Goal: Task Accomplishment & Management: Use online tool/utility

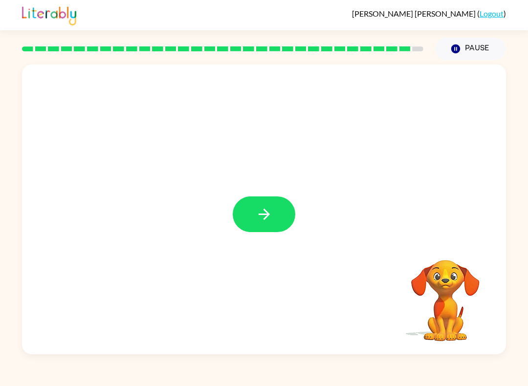
click at [280, 226] on button "button" at bounding box center [264, 215] width 63 height 36
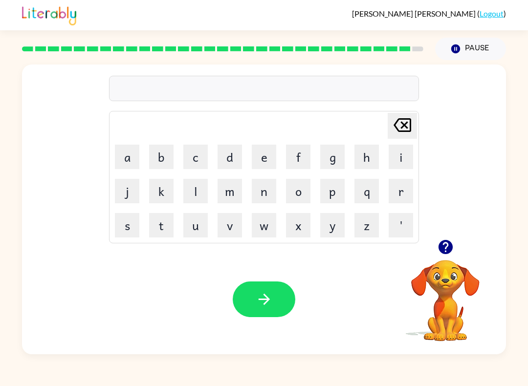
click at [402, 200] on button "r" at bounding box center [401, 191] width 24 height 24
click at [304, 194] on button "o" at bounding box center [298, 191] width 24 height 24
click at [200, 193] on button "l" at bounding box center [195, 191] width 24 height 24
click at [198, 194] on button "l" at bounding box center [195, 191] width 24 height 24
click at [277, 297] on button "button" at bounding box center [264, 300] width 63 height 36
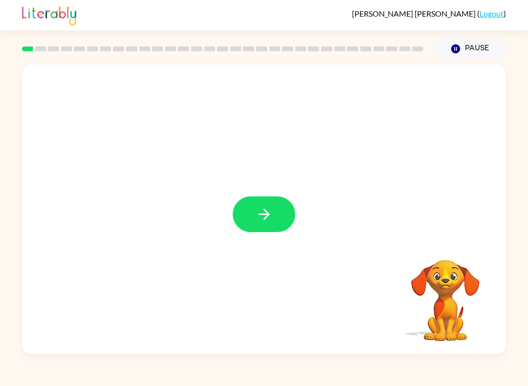
click at [264, 219] on icon "button" at bounding box center [263, 214] width 11 height 11
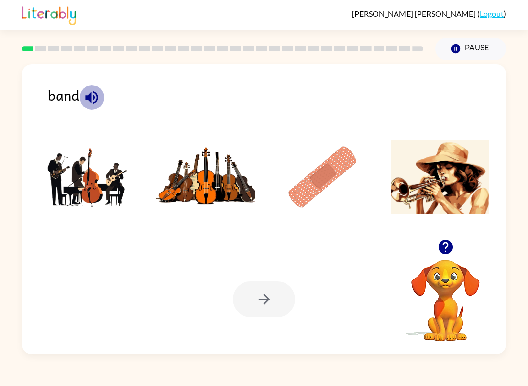
click at [100, 96] on button "button" at bounding box center [91, 97] width 25 height 25
click at [90, 179] on img at bounding box center [88, 176] width 99 height 73
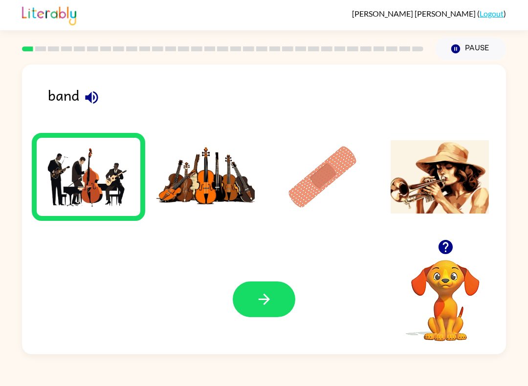
click at [270, 312] on button "button" at bounding box center [264, 300] width 63 height 36
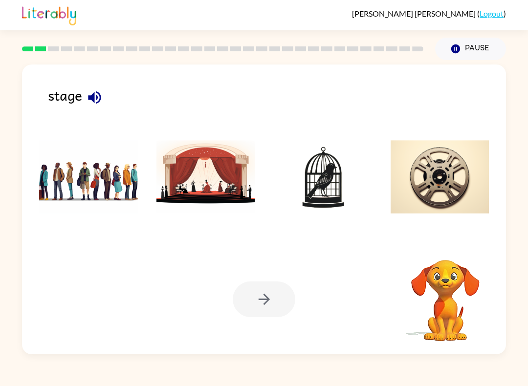
click at [90, 102] on icon "button" at bounding box center [94, 97] width 17 height 17
click at [227, 193] on img at bounding box center [206, 176] width 99 height 73
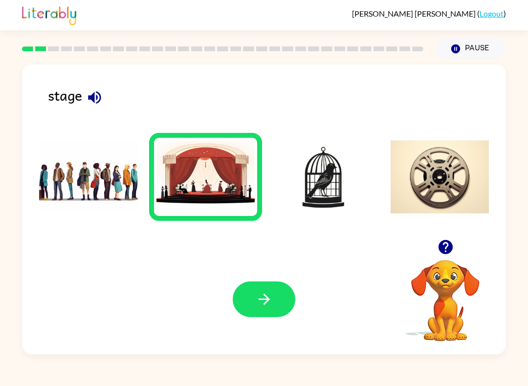
click at [266, 317] on button "button" at bounding box center [264, 300] width 63 height 36
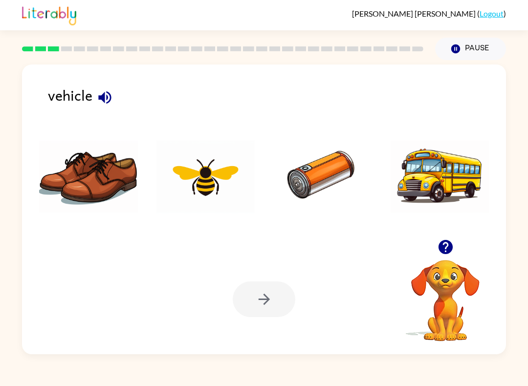
click at [108, 98] on icon "button" at bounding box center [104, 97] width 17 height 17
click at [106, 97] on icon "button" at bounding box center [104, 97] width 17 height 17
click at [95, 111] on div "vehicle" at bounding box center [277, 102] width 458 height 36
click at [113, 97] on icon "button" at bounding box center [104, 97] width 17 height 17
click at [101, 100] on icon "button" at bounding box center [104, 97] width 13 height 13
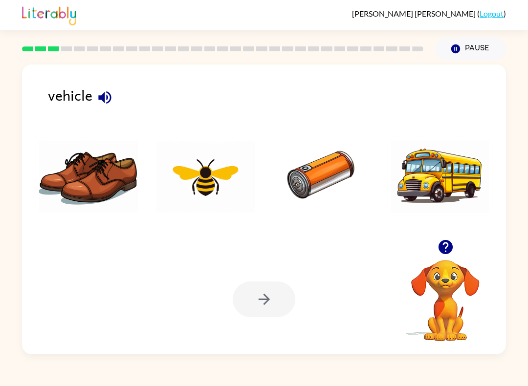
click at [100, 105] on icon "button" at bounding box center [104, 97] width 17 height 17
click at [105, 103] on icon "button" at bounding box center [104, 97] width 17 height 17
click at [108, 103] on icon "button" at bounding box center [104, 97] width 13 height 13
click at [112, 94] on icon "button" at bounding box center [104, 97] width 17 height 17
click at [114, 99] on button "button" at bounding box center [104, 97] width 25 height 25
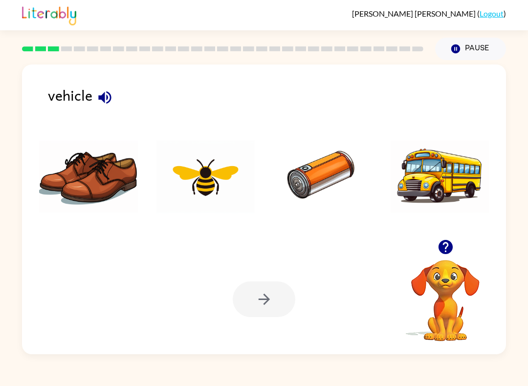
click at [103, 104] on icon "button" at bounding box center [104, 97] width 17 height 17
click at [325, 175] on img at bounding box center [322, 176] width 99 height 73
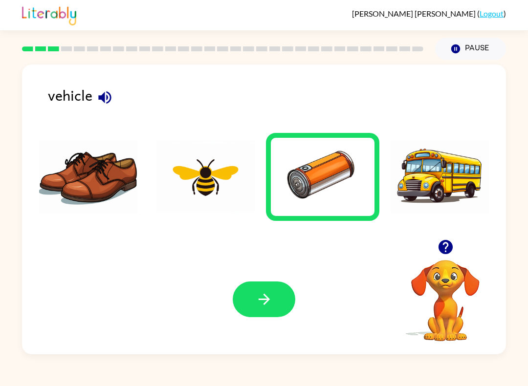
click at [275, 307] on button "button" at bounding box center [264, 300] width 63 height 36
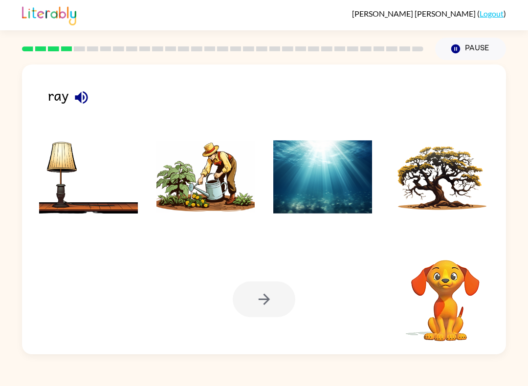
click at [89, 96] on icon "button" at bounding box center [81, 97] width 17 height 17
click at [245, 205] on img at bounding box center [206, 176] width 99 height 73
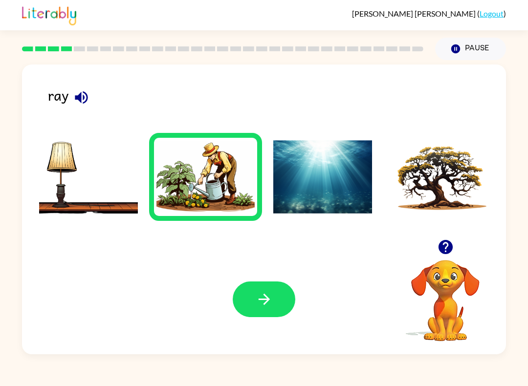
click at [260, 316] on button "button" at bounding box center [264, 300] width 63 height 36
click at [264, 320] on div "Your browser must support playing .mp4 files to use Literably. Please try using…" at bounding box center [264, 300] width 484 height 110
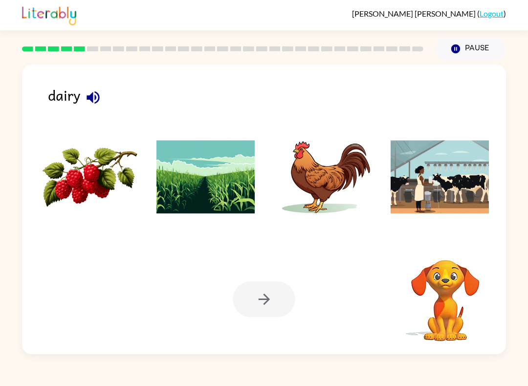
click at [100, 96] on icon "button" at bounding box center [93, 97] width 17 height 17
click at [437, 168] on img at bounding box center [440, 176] width 99 height 73
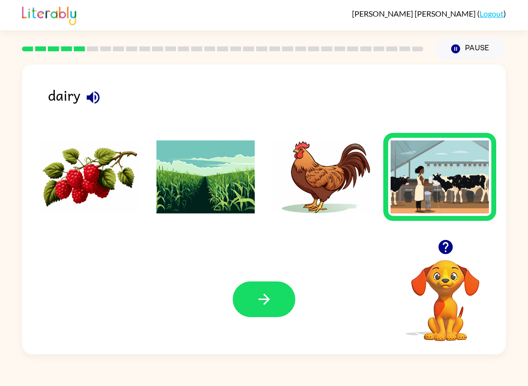
click at [262, 305] on icon "button" at bounding box center [264, 299] width 17 height 17
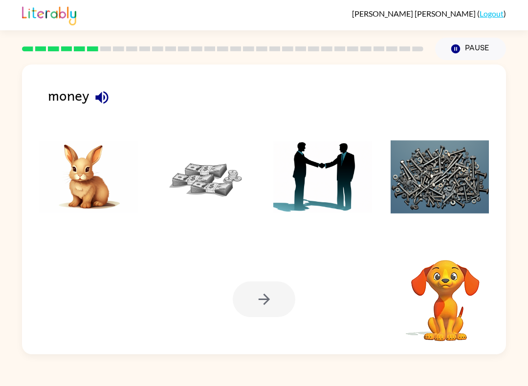
click at [101, 101] on icon "button" at bounding box center [101, 97] width 13 height 13
click at [209, 183] on img at bounding box center [206, 176] width 99 height 73
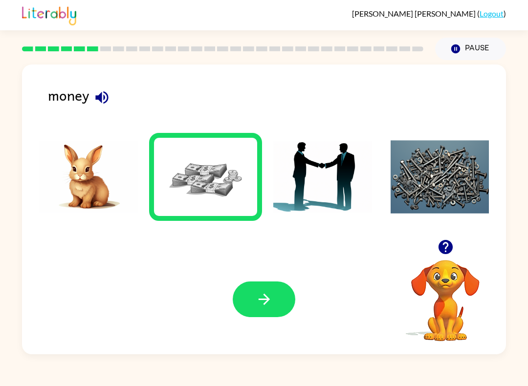
click at [276, 307] on button "button" at bounding box center [264, 300] width 63 height 36
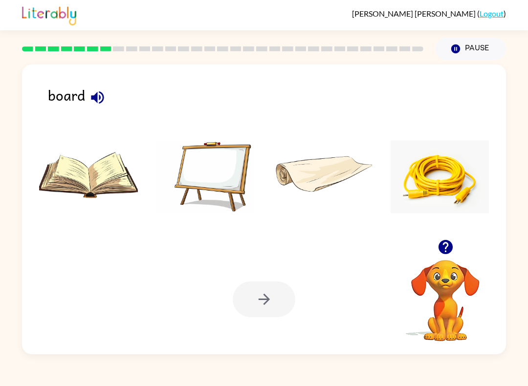
click at [95, 106] on icon "button" at bounding box center [97, 97] width 17 height 17
click at [218, 178] on img at bounding box center [206, 176] width 99 height 73
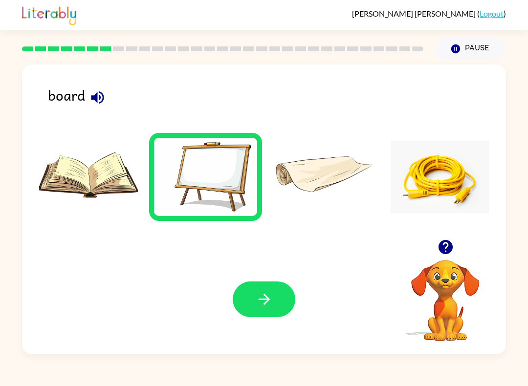
click at [244, 313] on button "button" at bounding box center [264, 300] width 63 height 36
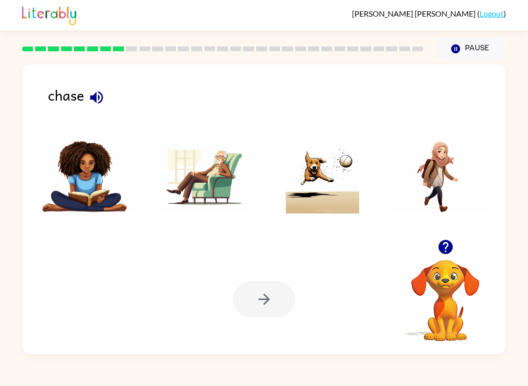
click at [97, 107] on button "button" at bounding box center [96, 97] width 25 height 25
click at [314, 211] on img at bounding box center [322, 176] width 99 height 73
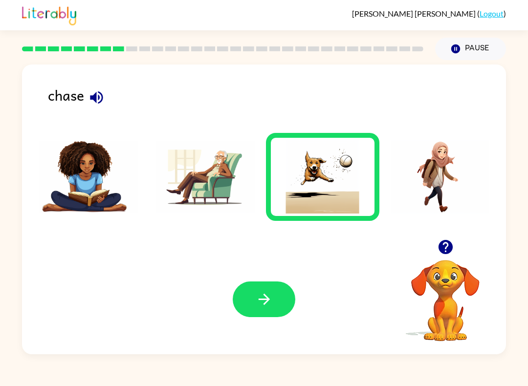
click at [328, 203] on img at bounding box center [322, 176] width 99 height 73
click at [256, 297] on icon "button" at bounding box center [264, 299] width 17 height 17
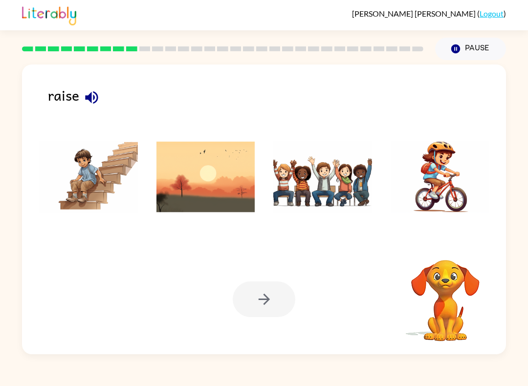
click at [97, 106] on icon "button" at bounding box center [91, 97] width 17 height 17
click at [215, 211] on img at bounding box center [206, 176] width 99 height 73
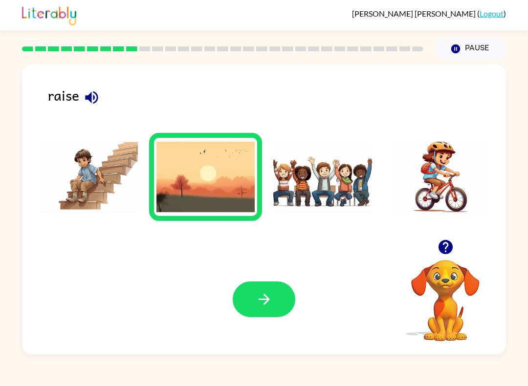
click at [274, 309] on button "button" at bounding box center [264, 300] width 63 height 36
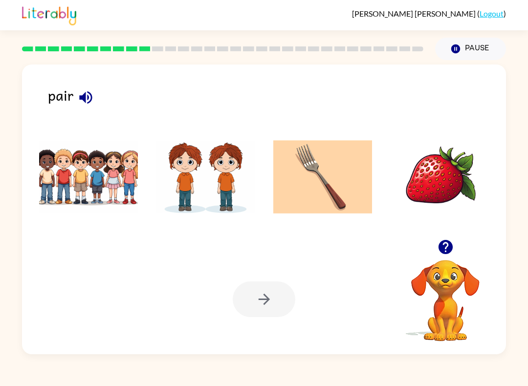
click at [87, 90] on icon "button" at bounding box center [85, 97] width 17 height 17
click at [444, 190] on img at bounding box center [440, 176] width 99 height 73
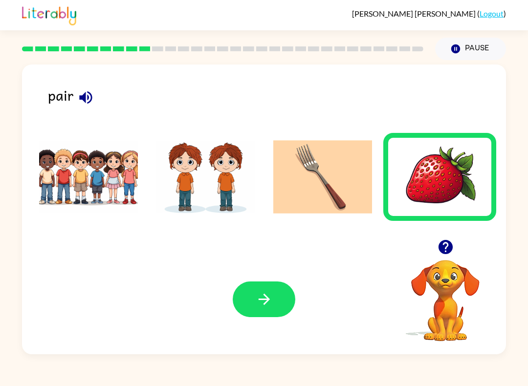
click at [256, 316] on button "button" at bounding box center [264, 300] width 63 height 36
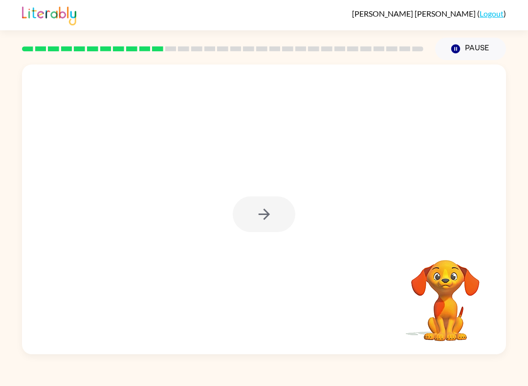
click at [277, 224] on div at bounding box center [264, 215] width 63 height 36
click at [271, 212] on icon "button" at bounding box center [264, 214] width 17 height 17
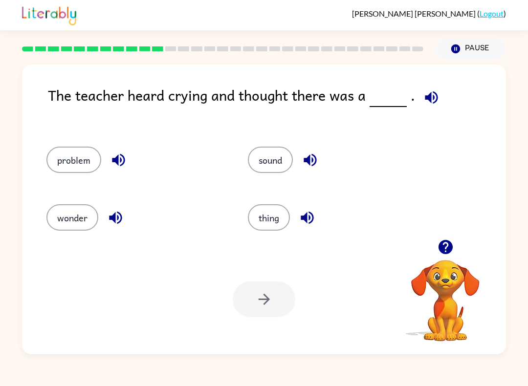
click at [118, 161] on icon "button" at bounding box center [118, 160] width 13 height 13
click at [109, 228] on button "button" at bounding box center [115, 217] width 25 height 25
click at [299, 167] on div "sound" at bounding box center [337, 160] width 179 height 26
click at [312, 157] on icon "button" at bounding box center [310, 160] width 17 height 17
click at [312, 160] on icon "button" at bounding box center [310, 160] width 17 height 17
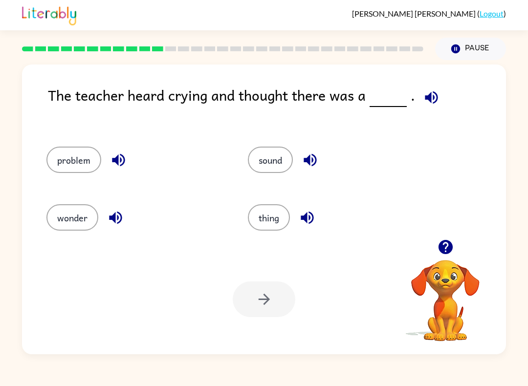
click at [309, 163] on icon "button" at bounding box center [310, 160] width 13 height 13
click at [314, 159] on icon "button" at bounding box center [310, 160] width 13 height 13
click at [308, 219] on icon "button" at bounding box center [307, 218] width 13 height 13
click at [276, 218] on button "thing" at bounding box center [269, 217] width 42 height 26
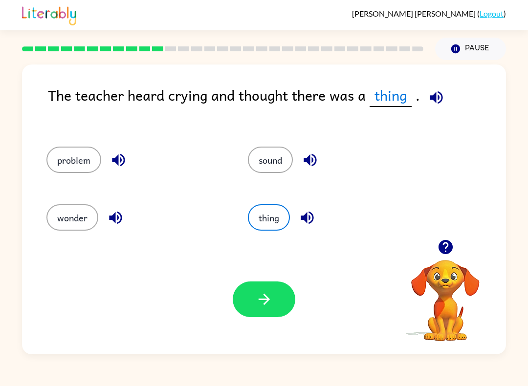
click at [271, 297] on icon "button" at bounding box center [264, 299] width 17 height 17
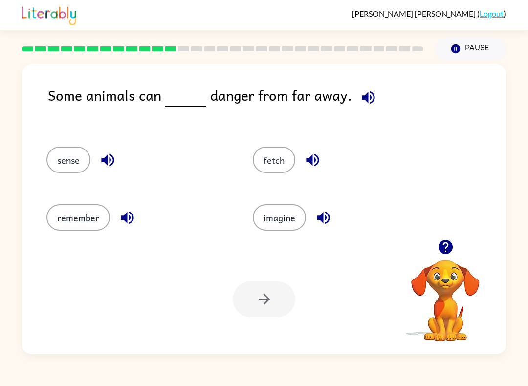
click at [112, 159] on icon "button" at bounding box center [107, 160] width 17 height 17
click at [126, 230] on button "button" at bounding box center [127, 217] width 25 height 25
click at [312, 162] on icon "button" at bounding box center [312, 160] width 13 height 13
click at [327, 221] on icon "button" at bounding box center [323, 217] width 17 height 17
click at [321, 165] on icon "button" at bounding box center [312, 160] width 17 height 17
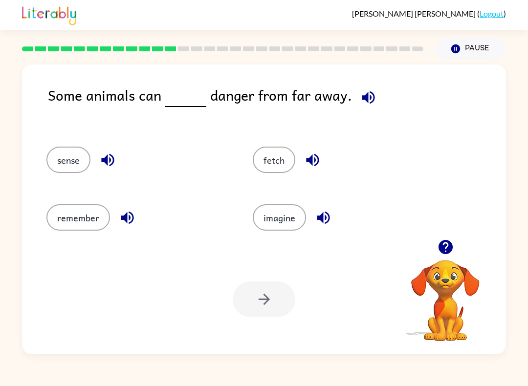
click at [301, 164] on button "button" at bounding box center [312, 160] width 25 height 25
click at [316, 158] on icon "button" at bounding box center [312, 160] width 17 height 17
click at [311, 161] on icon "button" at bounding box center [312, 160] width 13 height 13
click at [257, 301] on div at bounding box center [264, 300] width 63 height 36
click at [277, 158] on button "fetch" at bounding box center [274, 160] width 43 height 26
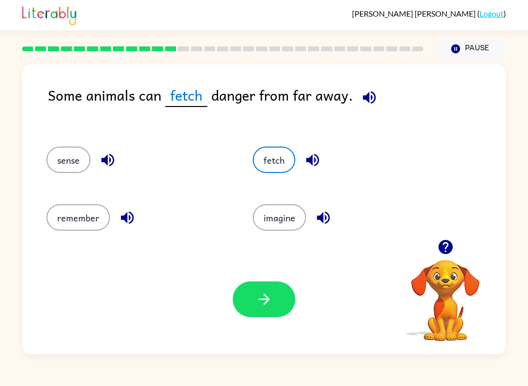
click at [271, 309] on button "button" at bounding box center [264, 300] width 63 height 36
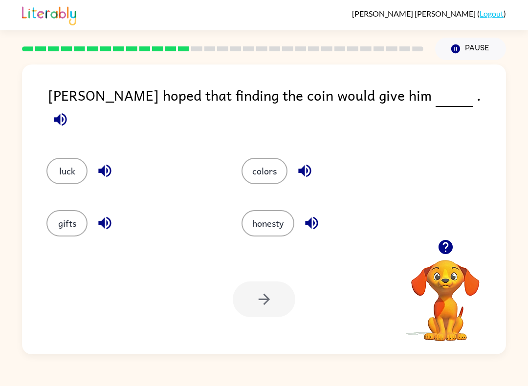
click at [105, 165] on icon "button" at bounding box center [104, 171] width 13 height 13
click at [109, 223] on icon "button" at bounding box center [104, 223] width 13 height 13
click at [313, 165] on icon "button" at bounding box center [304, 170] width 17 height 17
click at [314, 221] on icon "button" at bounding box center [311, 223] width 13 height 13
click at [114, 222] on button "button" at bounding box center [104, 223] width 25 height 25
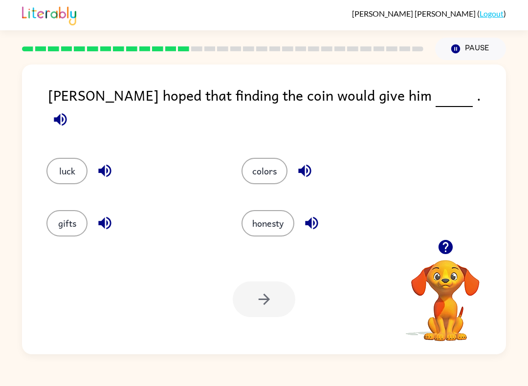
click at [262, 304] on div at bounding box center [264, 300] width 63 height 36
click at [266, 296] on div at bounding box center [264, 300] width 63 height 36
click at [52, 223] on button "gifts" at bounding box center [66, 223] width 41 height 26
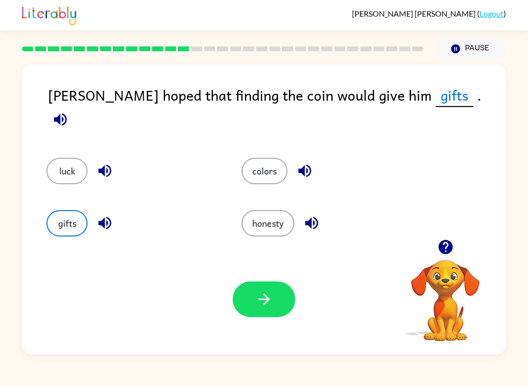
click at [265, 297] on icon "button" at bounding box center [264, 299] width 17 height 17
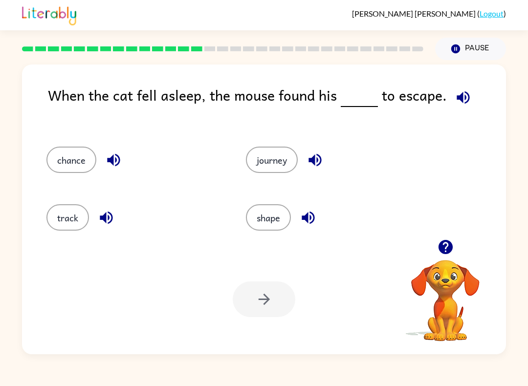
click at [121, 152] on button "button" at bounding box center [113, 160] width 25 height 25
click at [108, 224] on icon "button" at bounding box center [106, 217] width 17 height 17
click at [320, 156] on icon "button" at bounding box center [315, 160] width 17 height 17
click at [308, 220] on icon "button" at bounding box center [308, 218] width 13 height 13
click at [274, 163] on button "journey" at bounding box center [272, 160] width 52 height 26
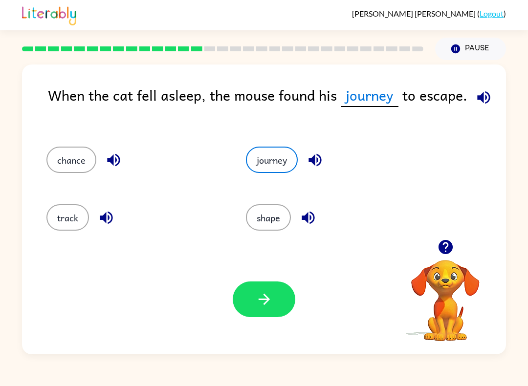
click at [274, 296] on button "button" at bounding box center [264, 300] width 63 height 36
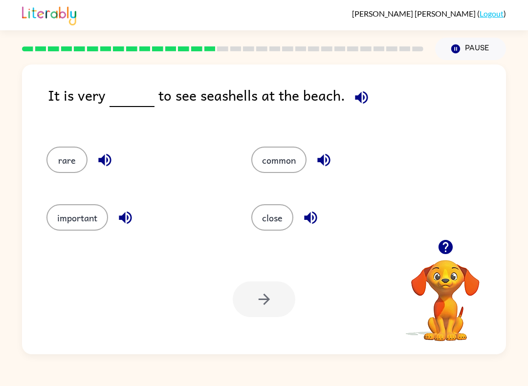
click at [113, 164] on icon "button" at bounding box center [104, 160] width 17 height 17
click at [126, 220] on icon "button" at bounding box center [125, 218] width 13 height 13
click at [326, 162] on icon "button" at bounding box center [323, 160] width 13 height 13
click at [311, 220] on icon "button" at bounding box center [310, 217] width 17 height 17
click at [135, 142] on div "rare" at bounding box center [130, 157] width 205 height 58
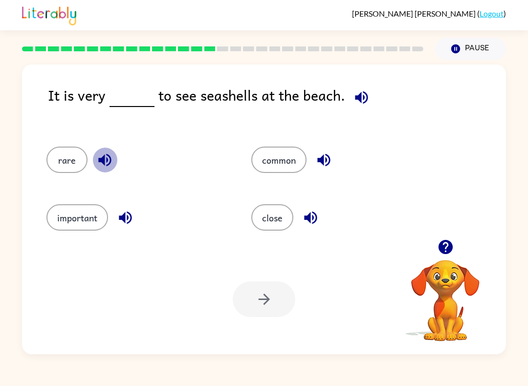
click at [109, 159] on icon "button" at bounding box center [104, 160] width 17 height 17
click at [73, 167] on button "rare" at bounding box center [66, 160] width 41 height 26
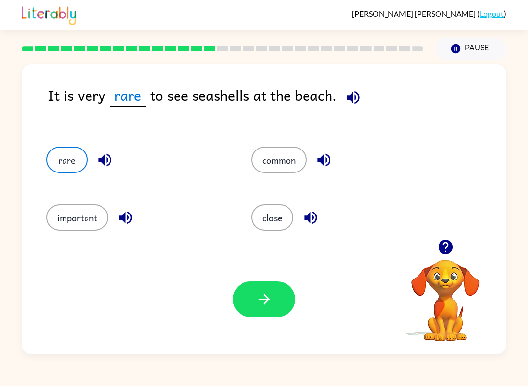
click at [105, 166] on icon "button" at bounding box center [104, 160] width 17 height 17
click at [75, 166] on button "rare" at bounding box center [66, 160] width 41 height 26
click at [270, 316] on button "button" at bounding box center [264, 300] width 63 height 36
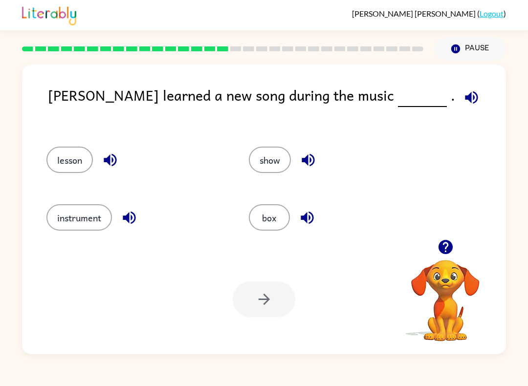
click at [109, 169] on icon "button" at bounding box center [110, 160] width 17 height 17
click at [133, 216] on icon "button" at bounding box center [129, 218] width 13 height 13
click at [307, 161] on icon "button" at bounding box center [308, 160] width 13 height 13
click at [307, 220] on icon "button" at bounding box center [307, 218] width 13 height 13
click at [129, 224] on icon "button" at bounding box center [129, 217] width 17 height 17
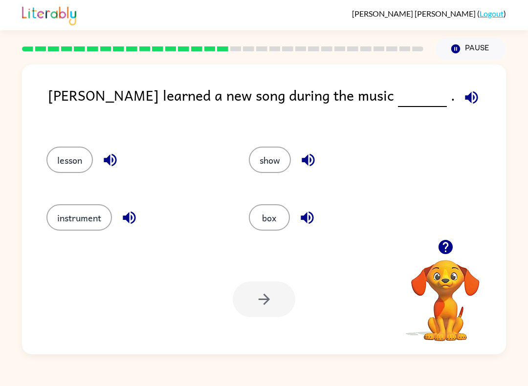
click at [62, 214] on button "instrument" at bounding box center [79, 217] width 66 height 26
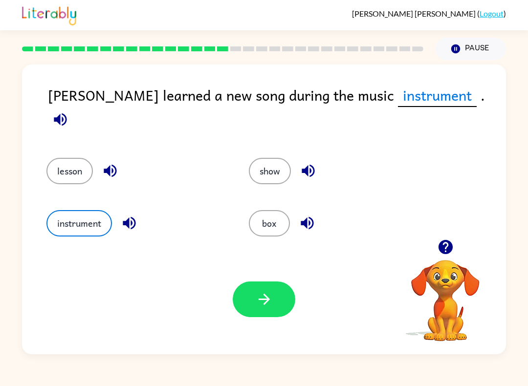
click at [257, 295] on icon "button" at bounding box center [264, 299] width 17 height 17
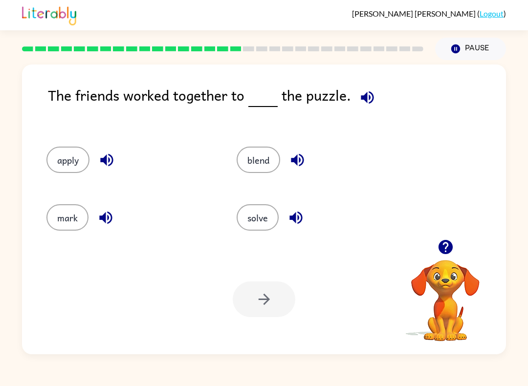
click at [110, 161] on icon "button" at bounding box center [106, 160] width 13 height 13
click at [113, 223] on icon "button" at bounding box center [105, 217] width 17 height 17
click at [106, 215] on icon "button" at bounding box center [105, 217] width 17 height 17
click at [109, 229] on button "button" at bounding box center [105, 217] width 25 height 25
click at [104, 229] on button "button" at bounding box center [105, 217] width 25 height 25
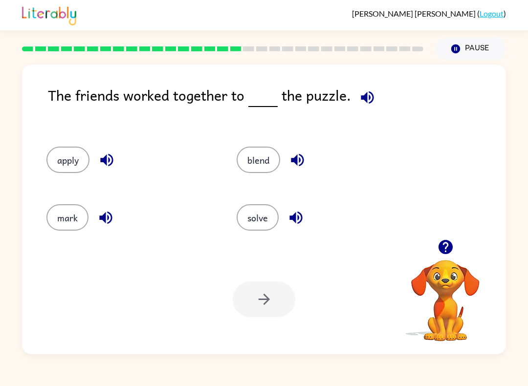
click at [299, 161] on icon "button" at bounding box center [297, 160] width 17 height 17
click at [294, 215] on icon "button" at bounding box center [296, 217] width 17 height 17
click at [267, 164] on button "blend" at bounding box center [259, 160] width 44 height 26
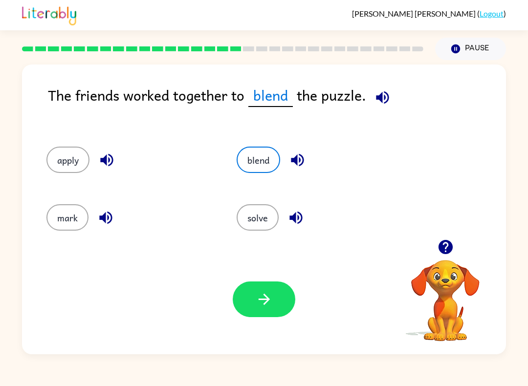
click at [269, 298] on icon "button" at bounding box center [264, 299] width 17 height 17
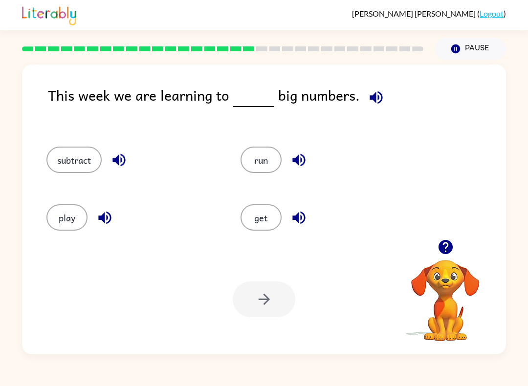
click at [116, 168] on icon "button" at bounding box center [119, 160] width 17 height 17
click at [101, 221] on icon "button" at bounding box center [104, 217] width 17 height 17
click at [306, 166] on icon "button" at bounding box center [299, 160] width 17 height 17
click at [298, 227] on button "button" at bounding box center [299, 217] width 25 height 25
click at [293, 223] on icon "button" at bounding box center [299, 217] width 17 height 17
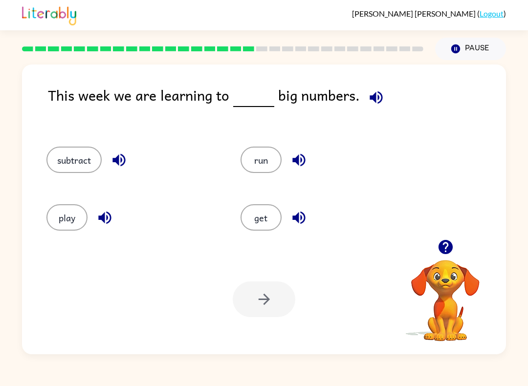
click at [314, 210] on div "get" at bounding box center [327, 217] width 172 height 26
click at [304, 214] on icon "button" at bounding box center [299, 217] width 17 height 17
click at [86, 213] on button "play" at bounding box center [66, 217] width 41 height 26
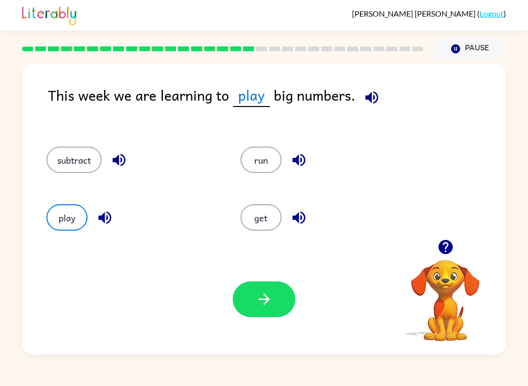
click at [112, 219] on icon "button" at bounding box center [104, 217] width 17 height 17
click at [267, 311] on button "button" at bounding box center [264, 300] width 63 height 36
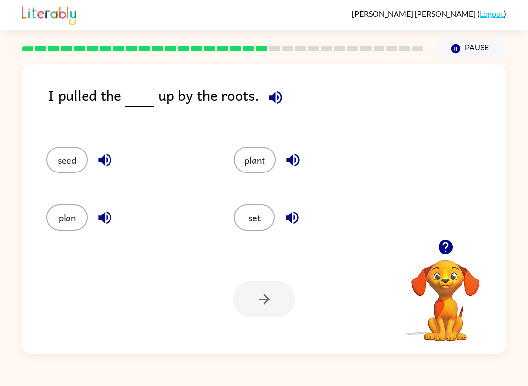
click at [101, 161] on icon "button" at bounding box center [104, 160] width 13 height 13
click at [107, 221] on icon "button" at bounding box center [104, 217] width 17 height 17
click at [291, 154] on icon "button" at bounding box center [293, 160] width 17 height 17
click at [297, 222] on icon "button" at bounding box center [292, 218] width 13 height 13
click at [70, 157] on button "seed" at bounding box center [66, 160] width 41 height 26
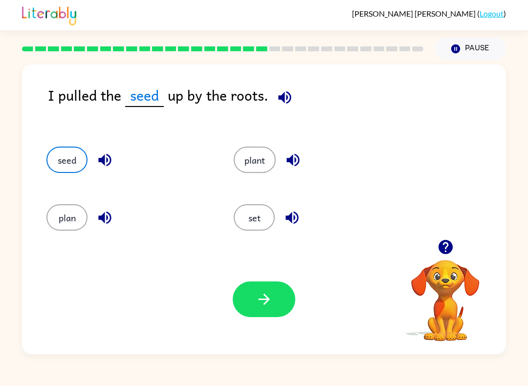
click at [268, 300] on icon "button" at bounding box center [263, 299] width 11 height 11
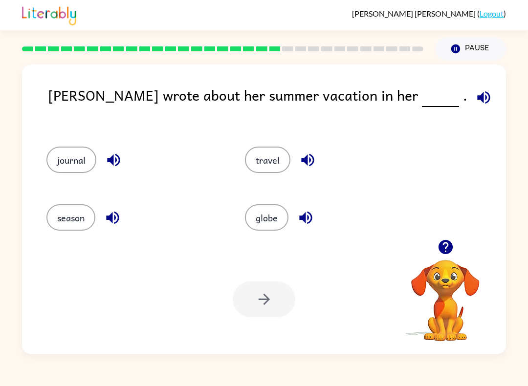
click at [117, 161] on icon "button" at bounding box center [113, 160] width 17 height 17
click at [115, 215] on icon "button" at bounding box center [112, 217] width 17 height 17
click at [302, 173] on div "travel" at bounding box center [333, 160] width 176 height 26
click at [309, 162] on icon "button" at bounding box center [307, 160] width 17 height 17
click at [306, 216] on icon "button" at bounding box center [305, 218] width 13 height 13
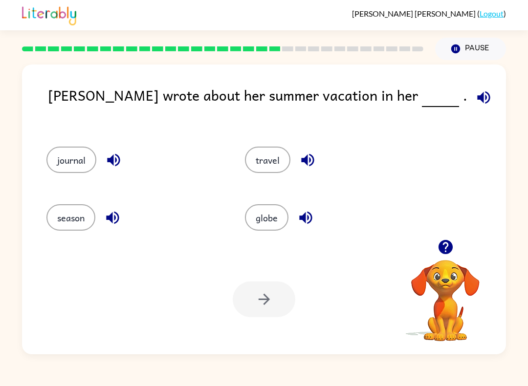
click at [272, 166] on button "travel" at bounding box center [267, 160] width 45 height 26
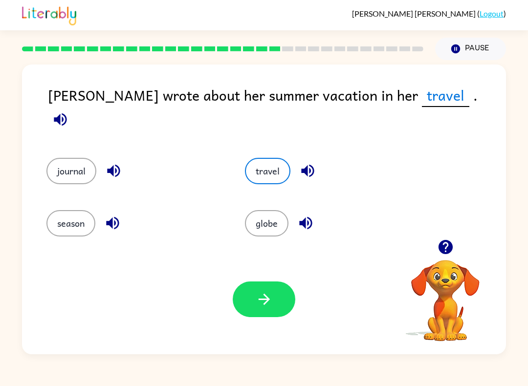
click at [285, 287] on button "button" at bounding box center [264, 300] width 63 height 36
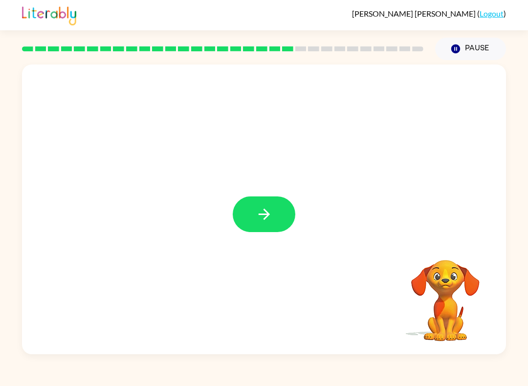
click at [263, 230] on button "button" at bounding box center [264, 215] width 63 height 36
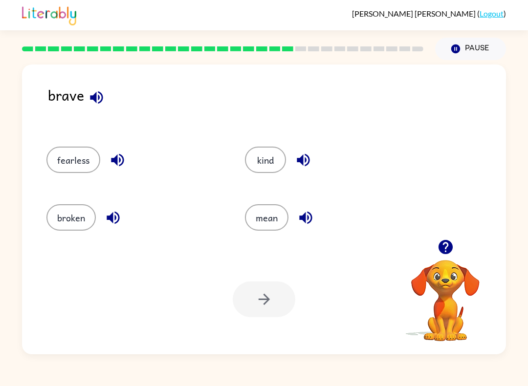
click at [306, 219] on icon "button" at bounding box center [305, 218] width 13 height 13
click at [301, 164] on icon "button" at bounding box center [303, 160] width 13 height 13
click at [113, 160] on icon "button" at bounding box center [117, 160] width 13 height 13
click at [119, 218] on icon "button" at bounding box center [113, 218] width 13 height 13
click at [83, 156] on button "fearless" at bounding box center [73, 160] width 54 height 26
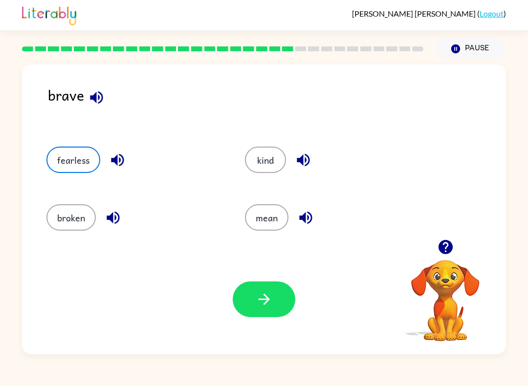
click at [243, 307] on button "button" at bounding box center [264, 300] width 63 height 36
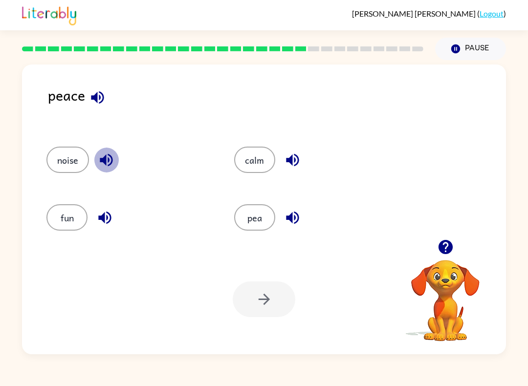
click at [107, 157] on icon "button" at bounding box center [106, 160] width 13 height 13
click at [62, 143] on div "noise" at bounding box center [122, 157] width 188 height 58
click at [71, 158] on button "noise" at bounding box center [67, 160] width 43 height 26
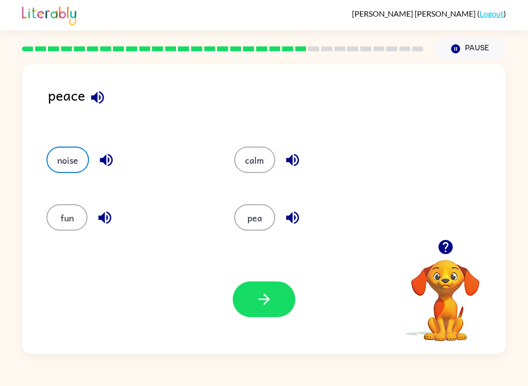
click at [266, 296] on icon "button" at bounding box center [263, 299] width 11 height 11
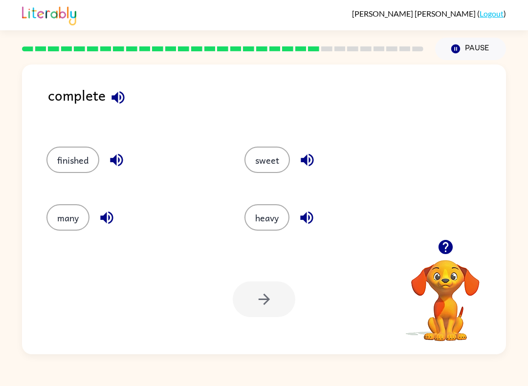
click at [112, 158] on icon "button" at bounding box center [116, 160] width 17 height 17
click at [101, 221] on icon "button" at bounding box center [106, 217] width 17 height 17
click at [310, 166] on icon "button" at bounding box center [307, 160] width 13 height 13
click at [311, 218] on icon "button" at bounding box center [306, 217] width 17 height 17
click at [271, 167] on button "sweet" at bounding box center [267, 160] width 45 height 26
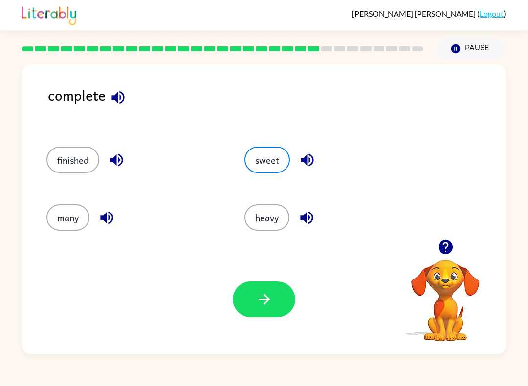
click at [254, 317] on button "button" at bounding box center [264, 300] width 63 height 36
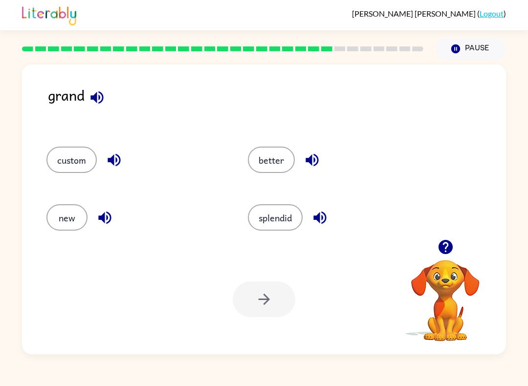
click at [330, 161] on div "better" at bounding box center [337, 160] width 179 height 26
click at [314, 159] on icon "button" at bounding box center [312, 160] width 17 height 17
click at [126, 165] on button "button" at bounding box center [114, 160] width 25 height 25
click at [126, 164] on button "button" at bounding box center [114, 160] width 25 height 25
click at [114, 163] on icon "button" at bounding box center [114, 160] width 13 height 13
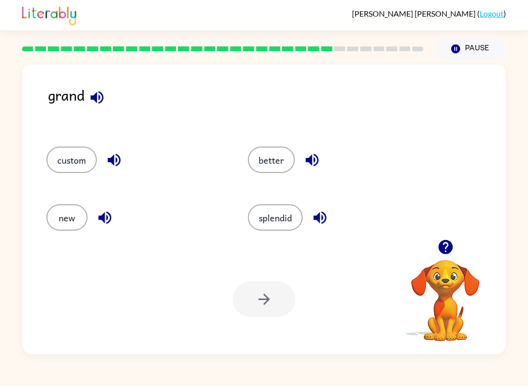
click at [113, 220] on icon "button" at bounding box center [104, 217] width 17 height 17
click at [325, 218] on icon "button" at bounding box center [320, 217] width 17 height 17
click at [63, 224] on button "new" at bounding box center [66, 217] width 41 height 26
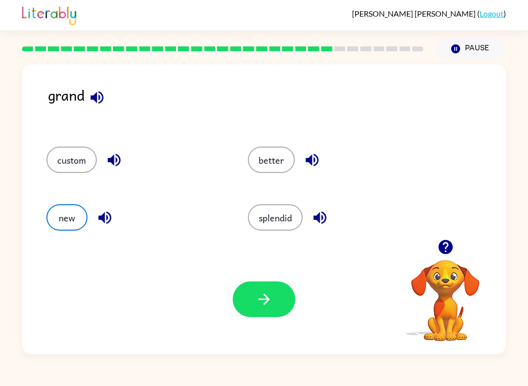
click at [273, 302] on button "button" at bounding box center [264, 300] width 63 height 36
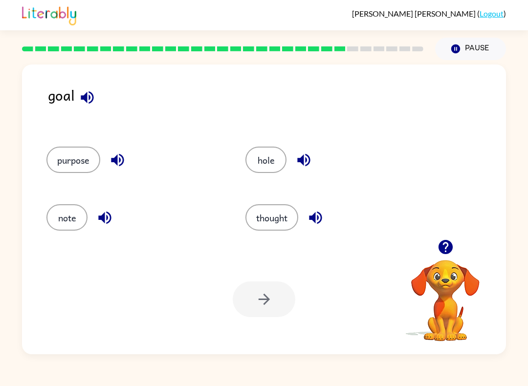
click at [279, 302] on div at bounding box center [264, 300] width 63 height 36
click at [273, 299] on div at bounding box center [264, 300] width 63 height 36
click at [258, 310] on div at bounding box center [264, 300] width 63 height 36
click at [257, 309] on div at bounding box center [264, 300] width 63 height 36
click at [267, 315] on div at bounding box center [264, 300] width 63 height 36
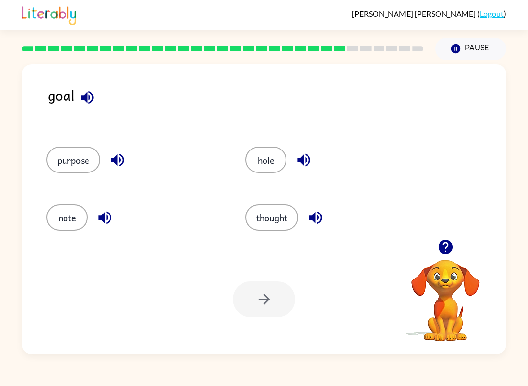
click at [272, 303] on div at bounding box center [264, 300] width 63 height 36
click at [273, 289] on div at bounding box center [264, 300] width 63 height 36
click at [90, 161] on button "purpose" at bounding box center [73, 160] width 54 height 26
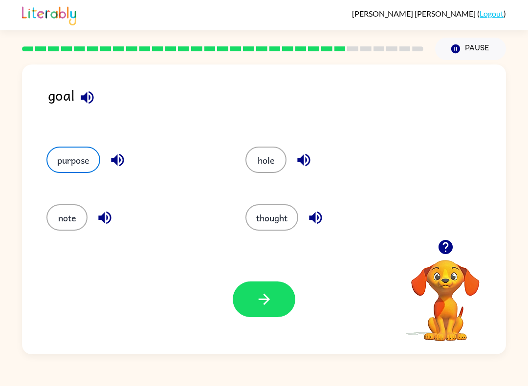
click at [272, 296] on icon "button" at bounding box center [264, 299] width 17 height 17
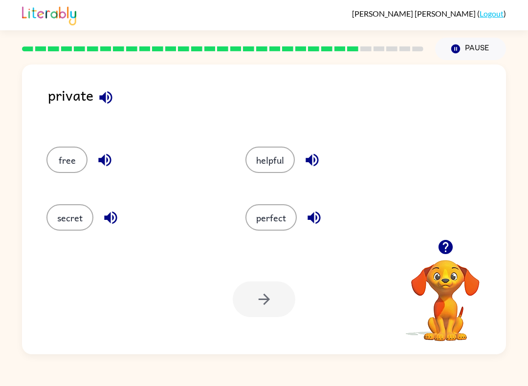
click at [112, 151] on button "button" at bounding box center [104, 160] width 25 height 25
click at [104, 164] on icon "button" at bounding box center [104, 160] width 13 height 13
click at [113, 215] on icon "button" at bounding box center [110, 217] width 17 height 17
click at [317, 152] on button "button" at bounding box center [312, 160] width 25 height 25
click at [313, 224] on icon "button" at bounding box center [314, 217] width 17 height 17
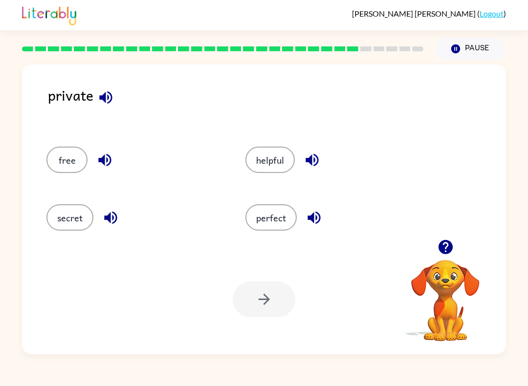
click at [64, 161] on button "free" at bounding box center [66, 160] width 41 height 26
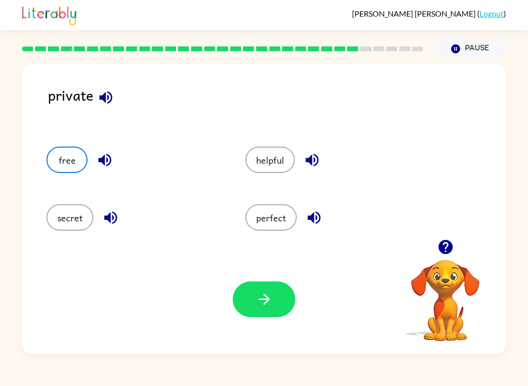
click at [252, 314] on button "button" at bounding box center [264, 300] width 63 height 36
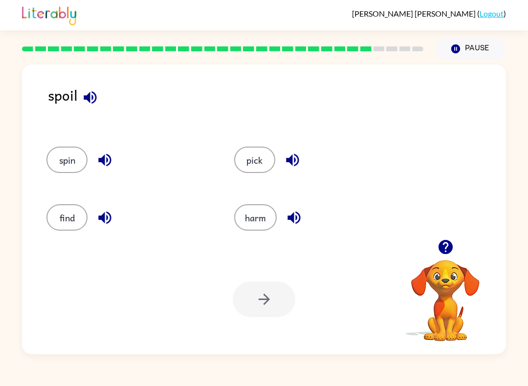
click at [94, 154] on button "button" at bounding box center [104, 160] width 25 height 25
click at [113, 159] on icon "button" at bounding box center [104, 160] width 17 height 17
click at [108, 161] on icon "button" at bounding box center [104, 160] width 13 height 13
click at [105, 167] on icon "button" at bounding box center [104, 160] width 17 height 17
click at [107, 159] on icon "button" at bounding box center [104, 160] width 13 height 13
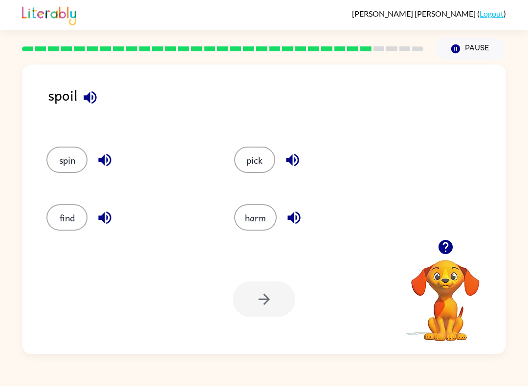
click at [100, 225] on icon "button" at bounding box center [104, 217] width 17 height 17
click at [292, 160] on icon "button" at bounding box center [292, 160] width 13 height 13
click at [305, 216] on button "button" at bounding box center [294, 217] width 25 height 25
click at [260, 163] on button "pick" at bounding box center [254, 160] width 41 height 26
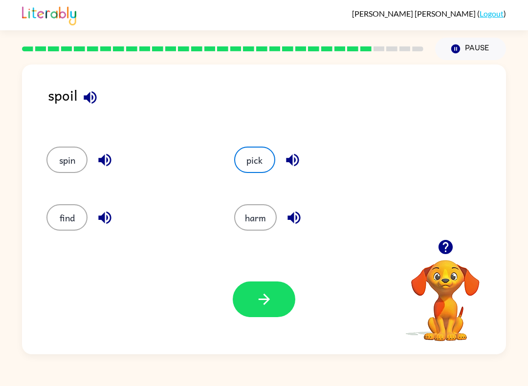
click at [294, 159] on icon "button" at bounding box center [292, 160] width 13 height 13
click at [252, 323] on div "Your browser must support playing .mp4 files to use Literably. Please try using…" at bounding box center [264, 300] width 484 height 110
click at [268, 167] on button "pick" at bounding box center [254, 160] width 41 height 26
click at [274, 314] on button "button" at bounding box center [264, 300] width 63 height 36
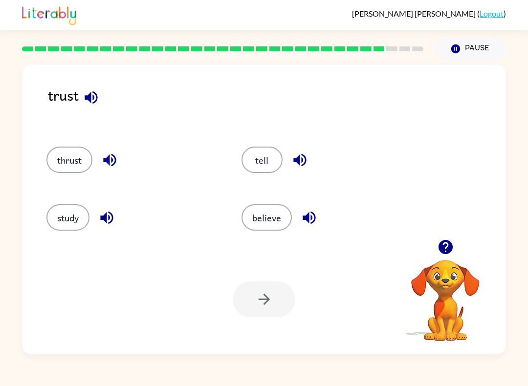
click at [105, 167] on icon "button" at bounding box center [109, 160] width 17 height 17
click at [105, 223] on icon "button" at bounding box center [106, 217] width 17 height 17
click at [305, 157] on icon "button" at bounding box center [299, 160] width 13 height 13
click at [308, 220] on icon "button" at bounding box center [309, 218] width 13 height 13
click at [263, 161] on button "tell" at bounding box center [262, 160] width 41 height 26
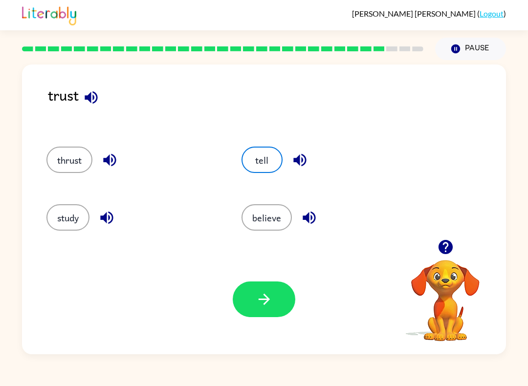
click at [260, 298] on icon "button" at bounding box center [264, 299] width 17 height 17
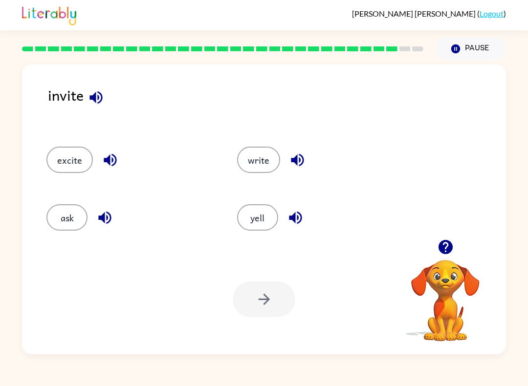
click at [113, 160] on icon "button" at bounding box center [110, 160] width 17 height 17
click at [114, 220] on button "button" at bounding box center [104, 217] width 25 height 25
click at [312, 157] on div "write" at bounding box center [321, 160] width 168 height 26
click at [304, 154] on icon "button" at bounding box center [297, 160] width 17 height 17
click at [302, 217] on icon "button" at bounding box center [295, 217] width 17 height 17
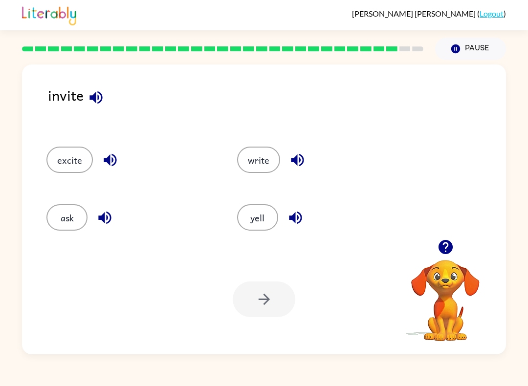
click at [265, 314] on div at bounding box center [264, 300] width 63 height 36
click at [251, 298] on div at bounding box center [264, 300] width 63 height 36
click at [80, 219] on button "ask" at bounding box center [66, 217] width 41 height 26
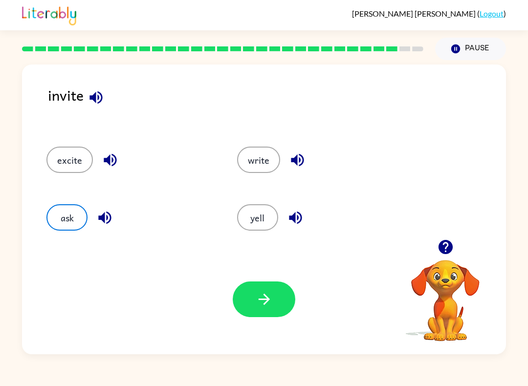
click at [270, 307] on icon "button" at bounding box center [264, 299] width 17 height 17
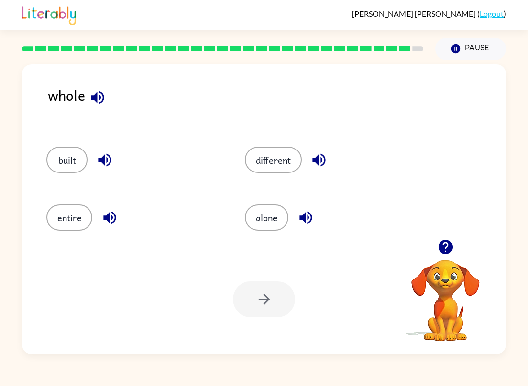
click at [422, 50] on rect at bounding box center [417, 48] width 11 height 5
click at [419, 45] on div at bounding box center [222, 49] width 413 height 34
click at [113, 161] on button "button" at bounding box center [104, 160] width 25 height 25
click at [112, 219] on icon "button" at bounding box center [109, 218] width 13 height 13
click at [314, 161] on icon "button" at bounding box center [319, 160] width 13 height 13
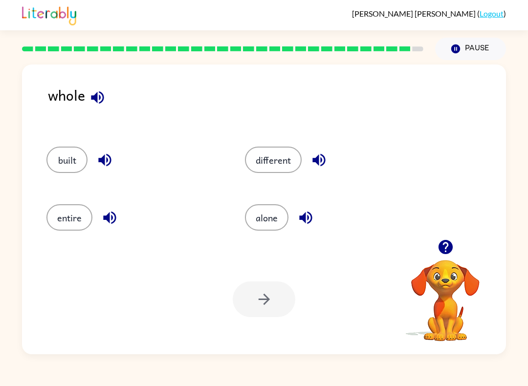
click at [301, 232] on div "alone" at bounding box center [325, 215] width 199 height 58
click at [301, 220] on icon "button" at bounding box center [305, 218] width 13 height 13
click at [258, 305] on div at bounding box center [264, 300] width 63 height 36
click at [259, 215] on button "alone" at bounding box center [267, 217] width 44 height 26
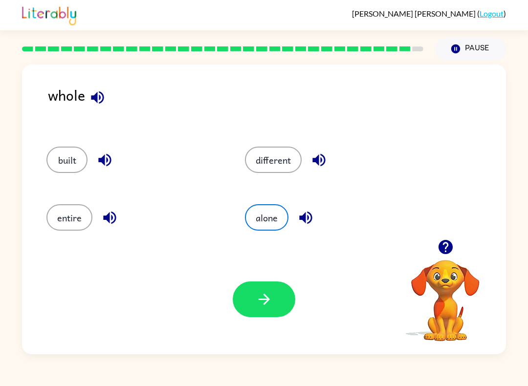
click at [265, 313] on button "button" at bounding box center [264, 300] width 63 height 36
